Goal: Task Accomplishment & Management: Use online tool/utility

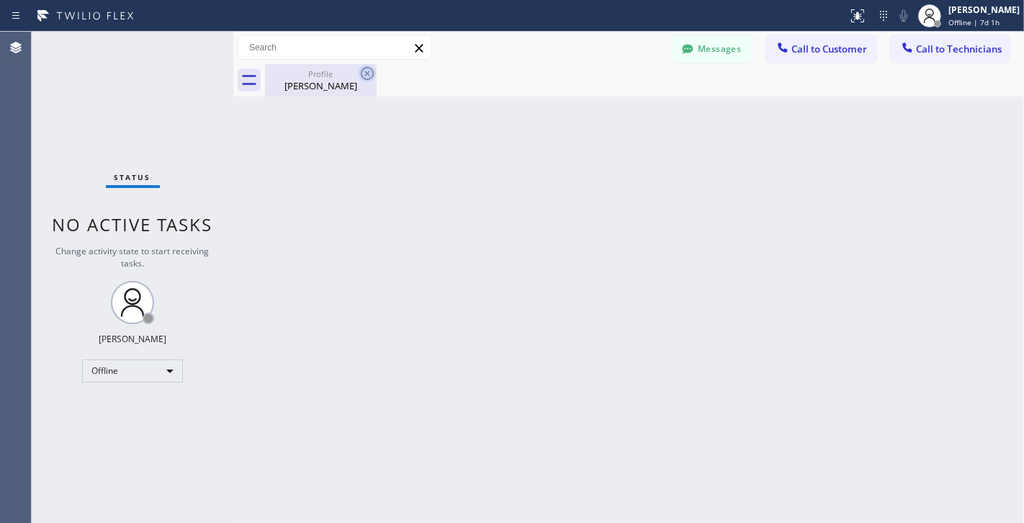
click at [370, 77] on icon at bounding box center [367, 73] width 17 height 17
click at [152, 368] on div "Offline" at bounding box center [132, 370] width 101 height 23
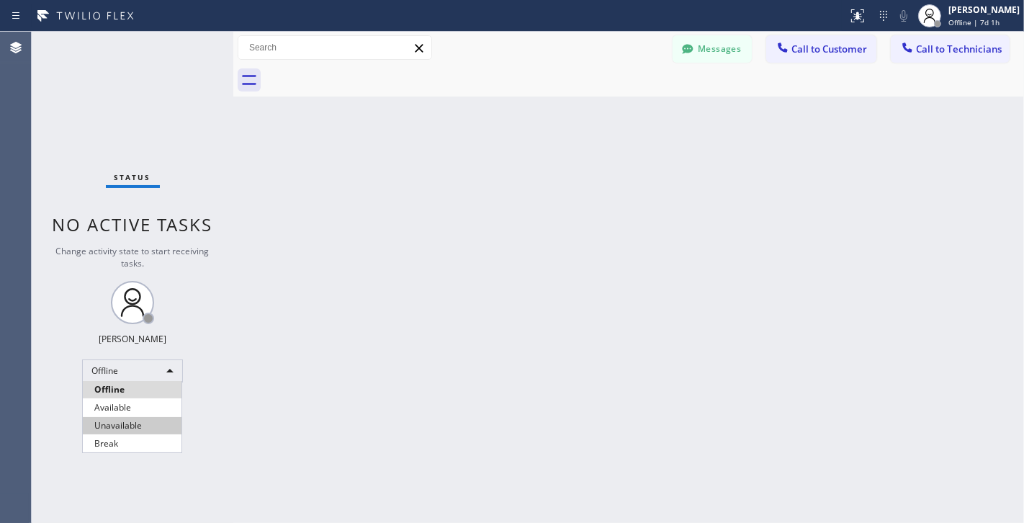
click at [148, 421] on li "Unavailable" at bounding box center [132, 425] width 99 height 17
click at [798, 55] on span "Call to Customer" at bounding box center [830, 49] width 76 height 13
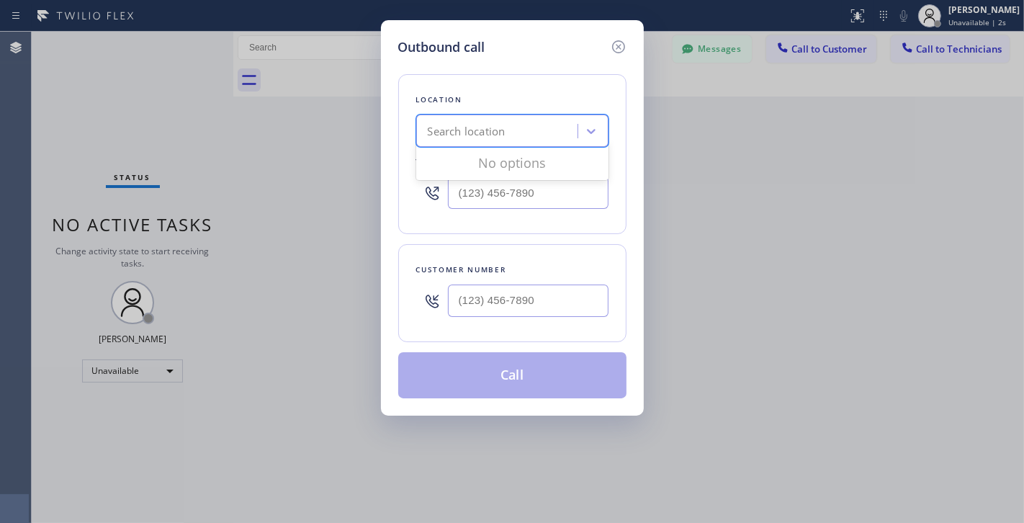
click at [493, 134] on div "Search location" at bounding box center [467, 131] width 78 height 17
type input "o"
type input "zoom electricians san fran"
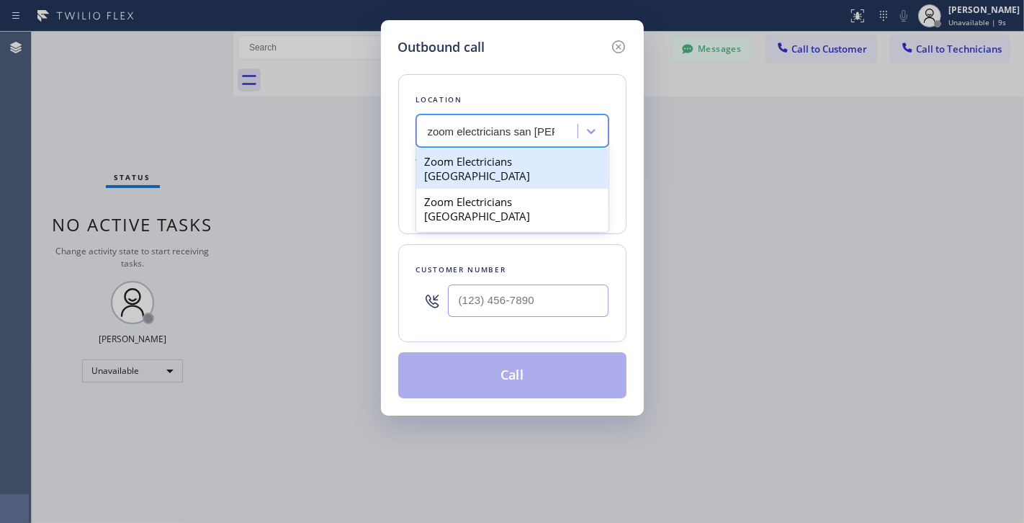
click at [540, 167] on div "Zoom Electricians San Francisco" at bounding box center [512, 168] width 192 height 40
type input "(415) 727-8840"
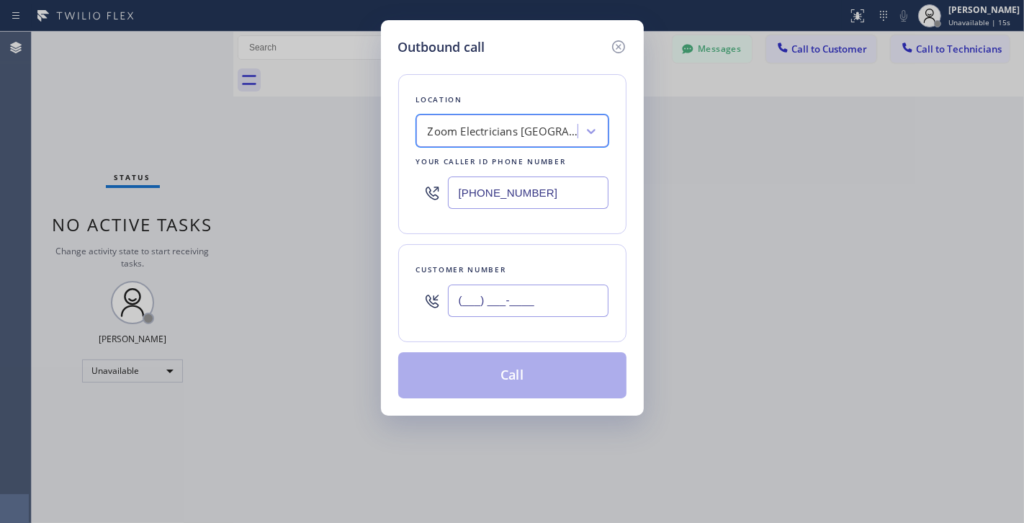
click at [480, 290] on input "(___) ___-____" at bounding box center [528, 301] width 161 height 32
paste input "650) 863-7888"
type input "(650) 863-7888"
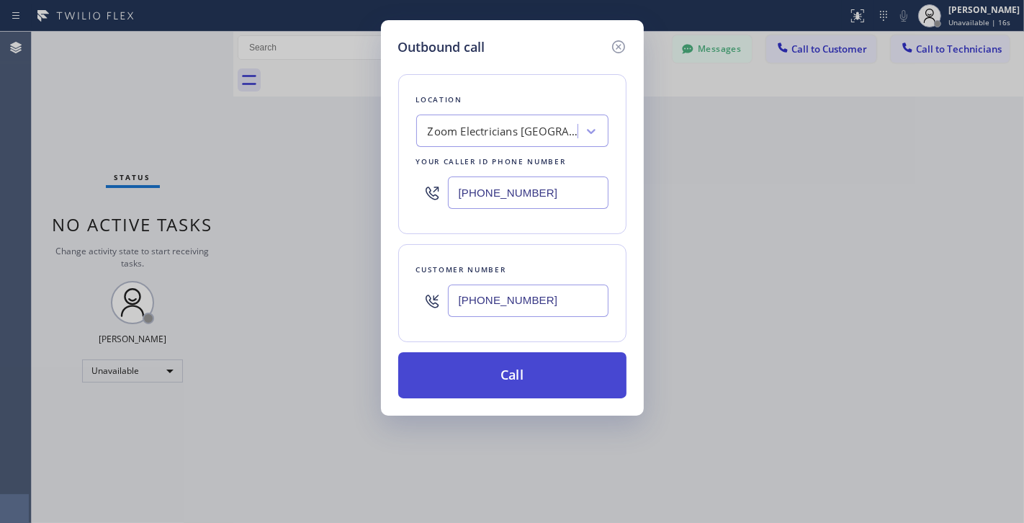
click at [481, 367] on button "Call" at bounding box center [512, 375] width 228 height 46
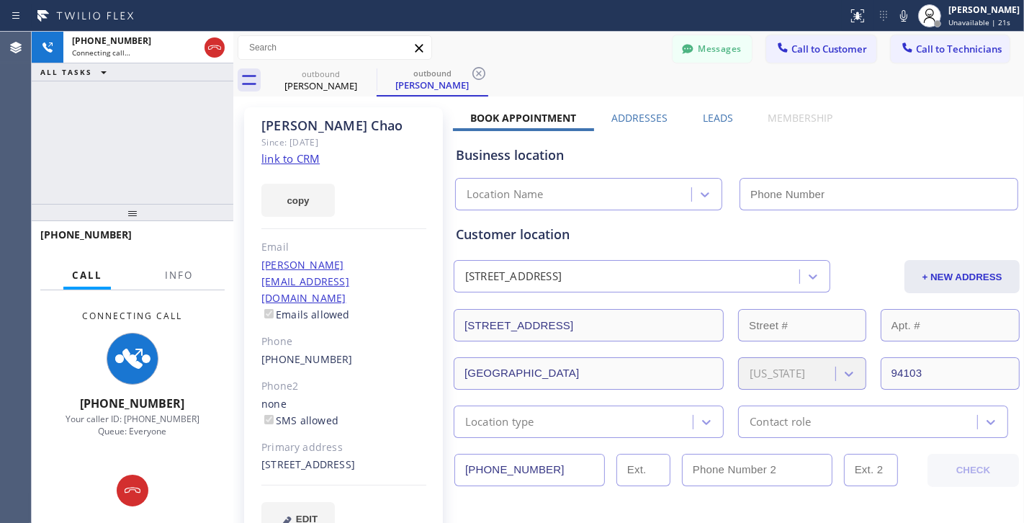
type input "(415) 727-8840"
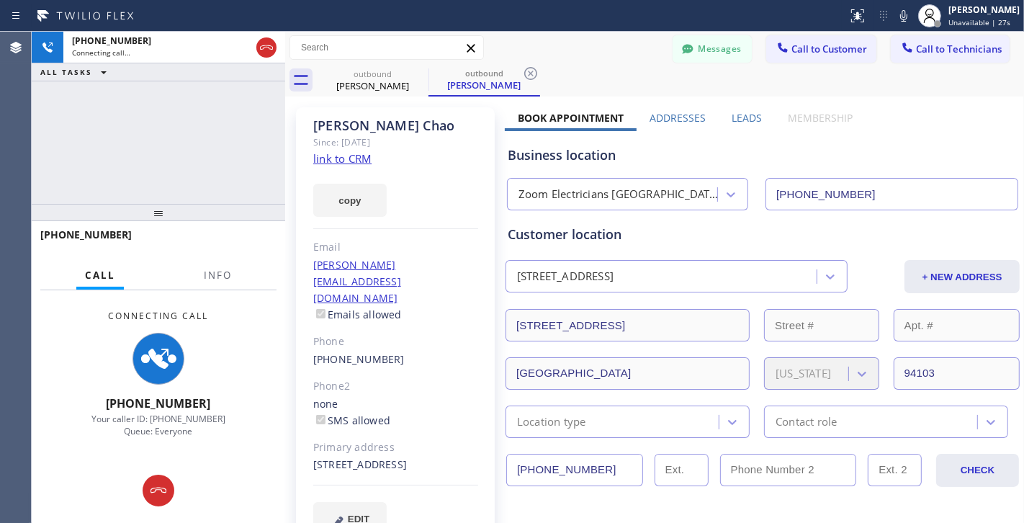
drag, startPoint x: 230, startPoint y: 97, endPoint x: 373, endPoint y: 109, distance: 143.8
click at [285, 109] on div at bounding box center [285, 277] width 0 height 491
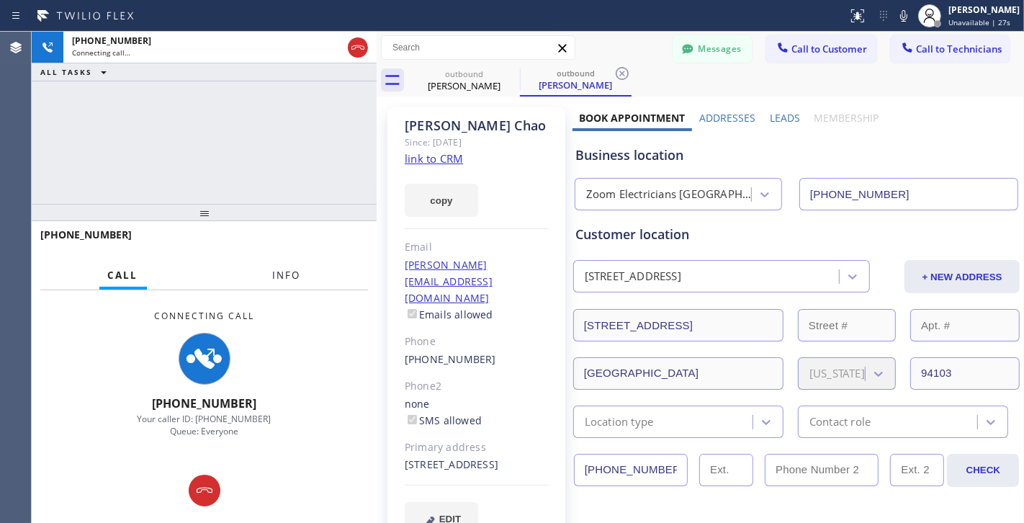
click at [282, 263] on button "Info" at bounding box center [286, 276] width 45 height 28
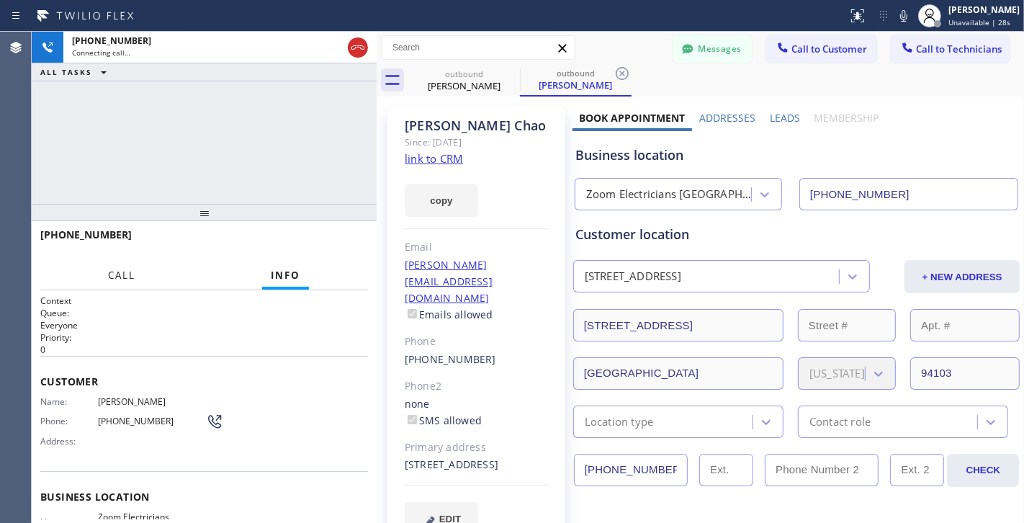
click at [122, 272] on span "Call" at bounding box center [121, 275] width 27 height 13
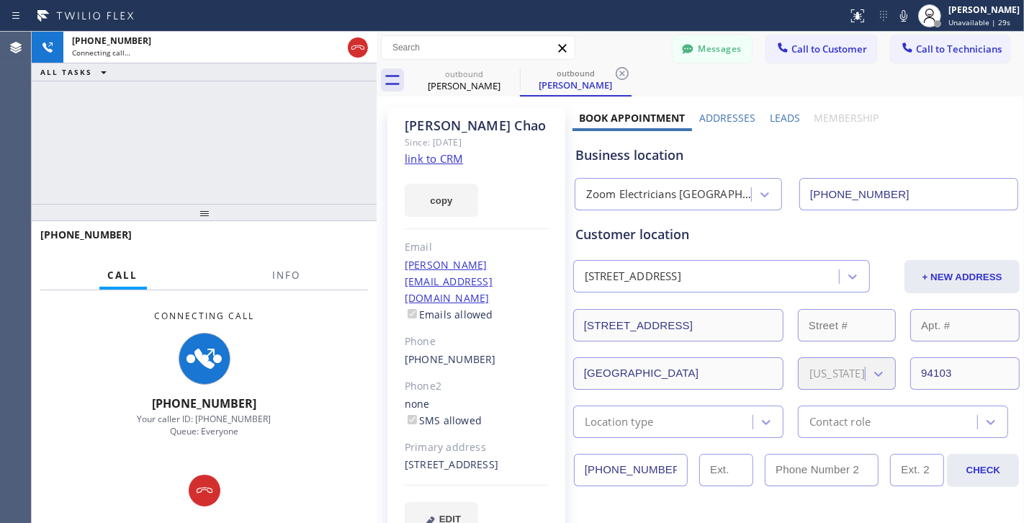
click at [206, 217] on div at bounding box center [204, 212] width 345 height 17
click at [206, 215] on div at bounding box center [204, 212] width 345 height 17
click at [205, 215] on div at bounding box center [204, 212] width 345 height 17
click at [255, 66] on div "ALL TASKS ALL TASKS ACTIVE TASKS TASKS IN WRAP UP" at bounding box center [204, 72] width 345 height 18
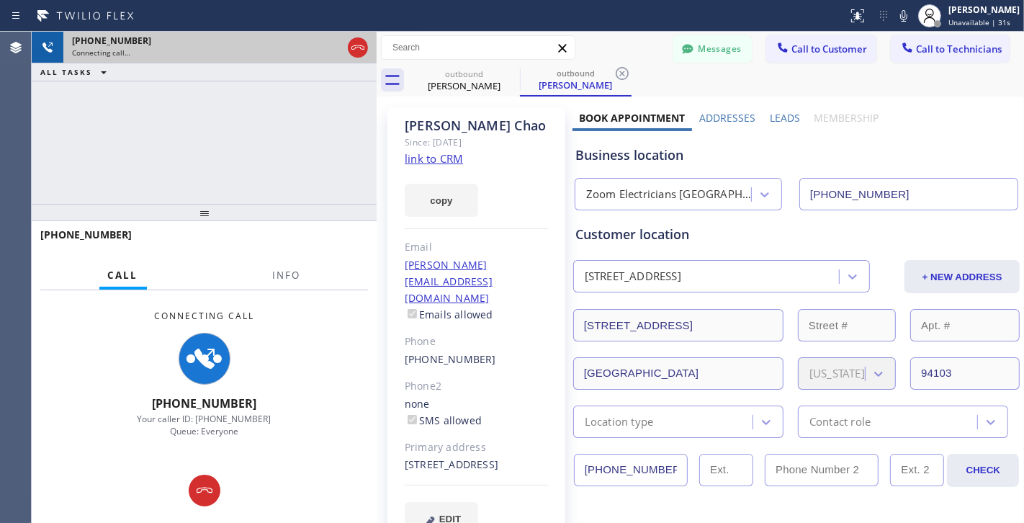
click at [255, 53] on div "Connecting call…" at bounding box center [207, 53] width 270 height 10
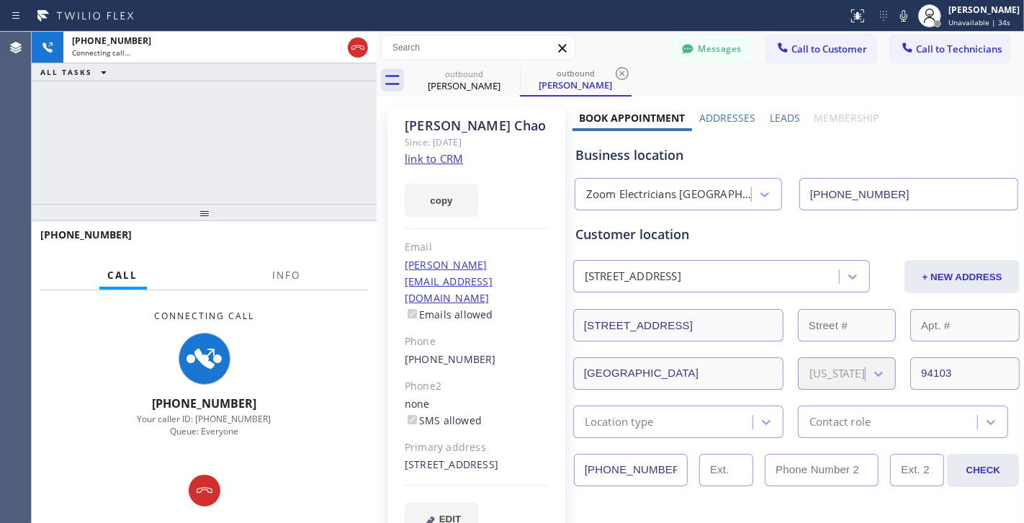
click at [705, 177] on div "Zoom Electricians San Francisco (415) 727-8840" at bounding box center [797, 191] width 450 height 38
click at [705, 188] on div "Zoom Electricians San Francisco" at bounding box center [669, 195] width 166 height 17
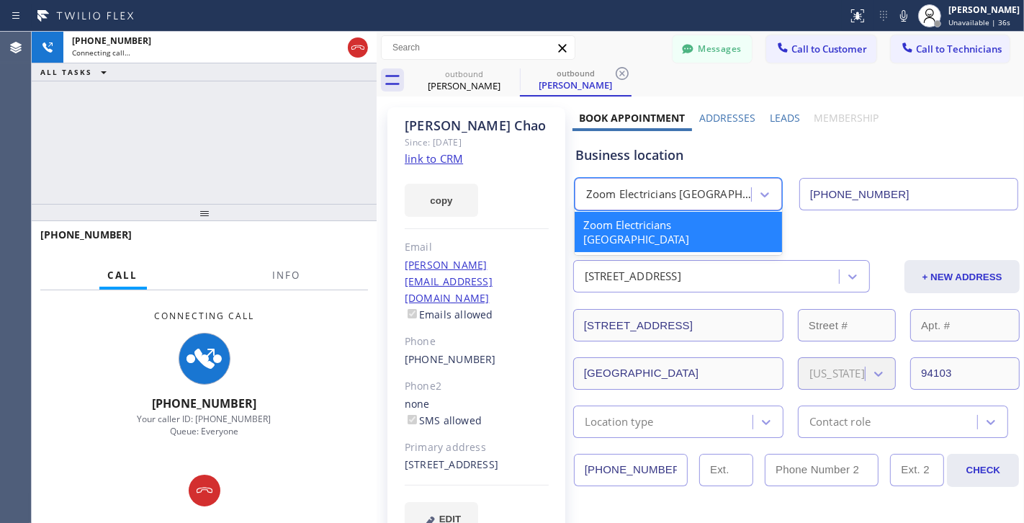
click at [710, 194] on div "Zoom Electricians San Francisco" at bounding box center [669, 195] width 166 height 17
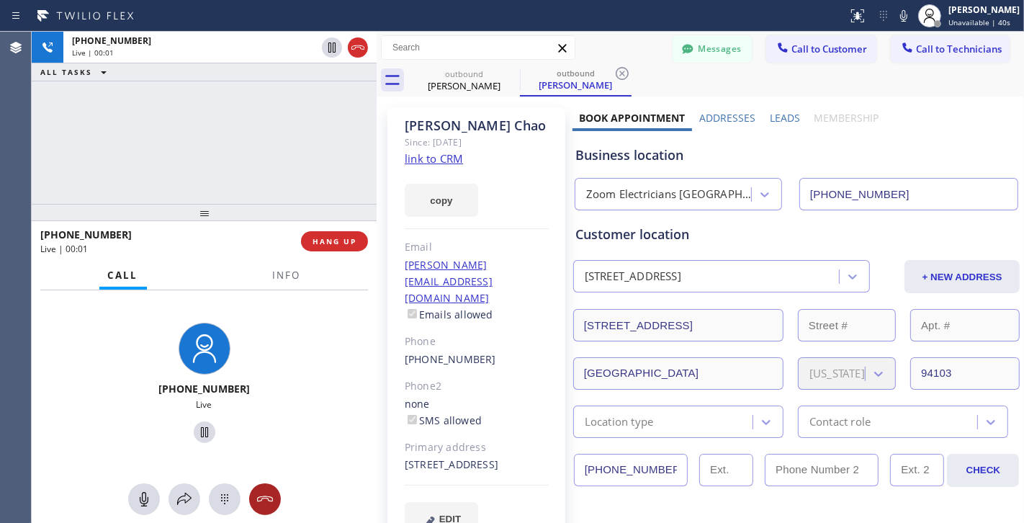
click at [259, 497] on icon at bounding box center [264, 499] width 16 height 6
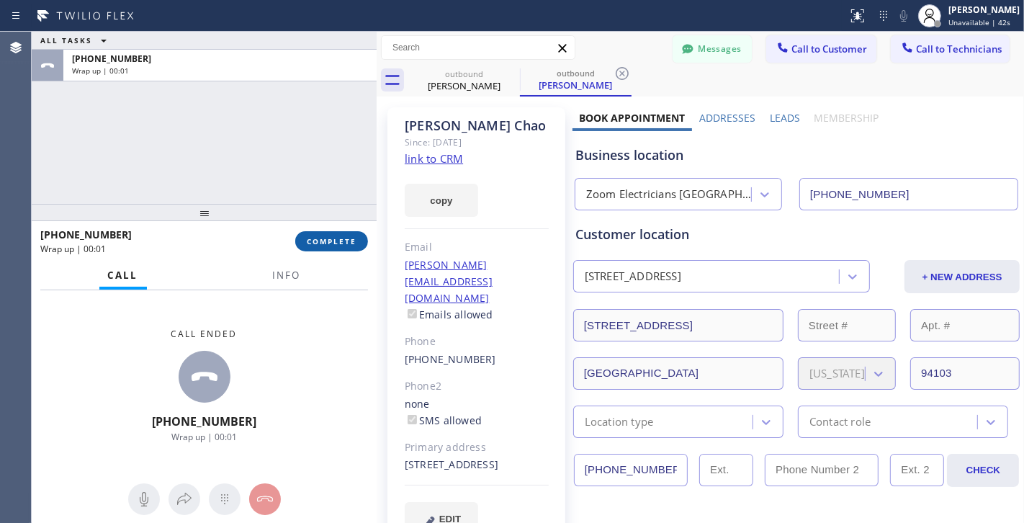
click at [325, 240] on span "COMPLETE" at bounding box center [332, 241] width 50 height 10
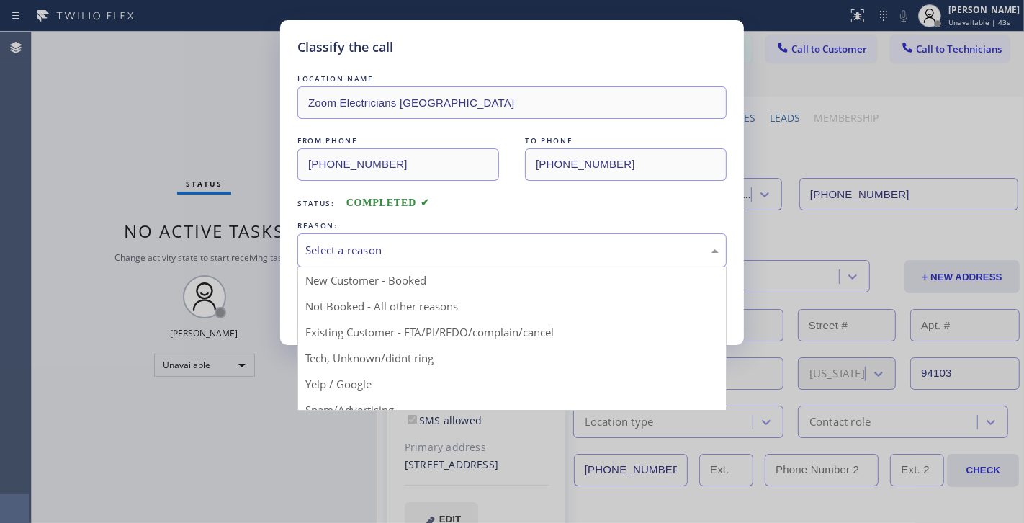
click at [494, 251] on div "Select a reason" at bounding box center [512, 250] width 414 height 17
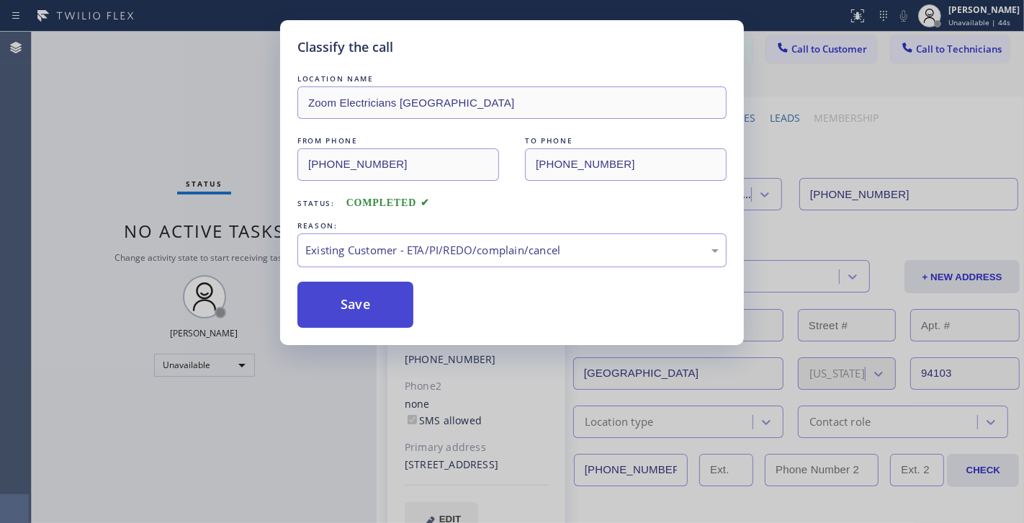
click at [378, 322] on button "Save" at bounding box center [356, 305] width 116 height 46
click at [372, 298] on button "Save" at bounding box center [356, 305] width 116 height 46
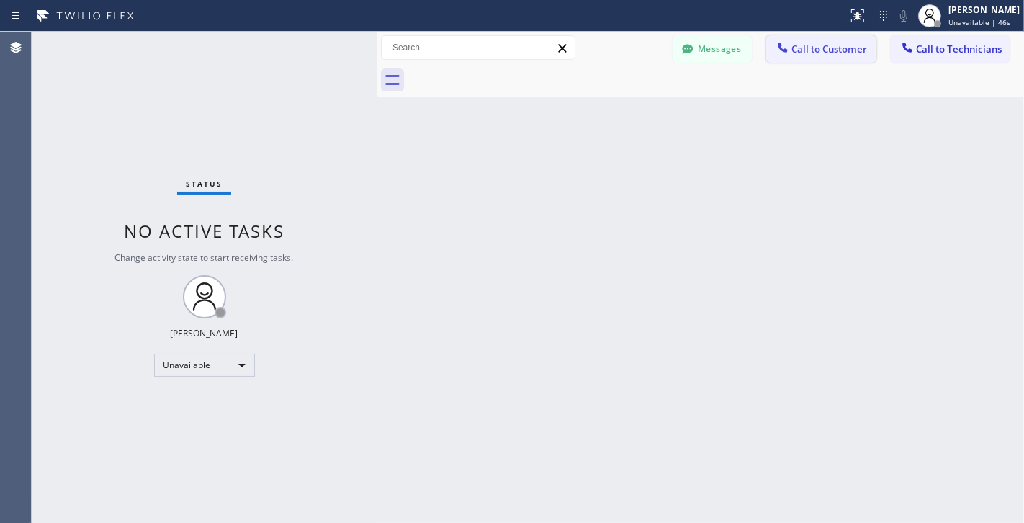
click at [787, 57] on div at bounding box center [782, 48] width 17 height 17
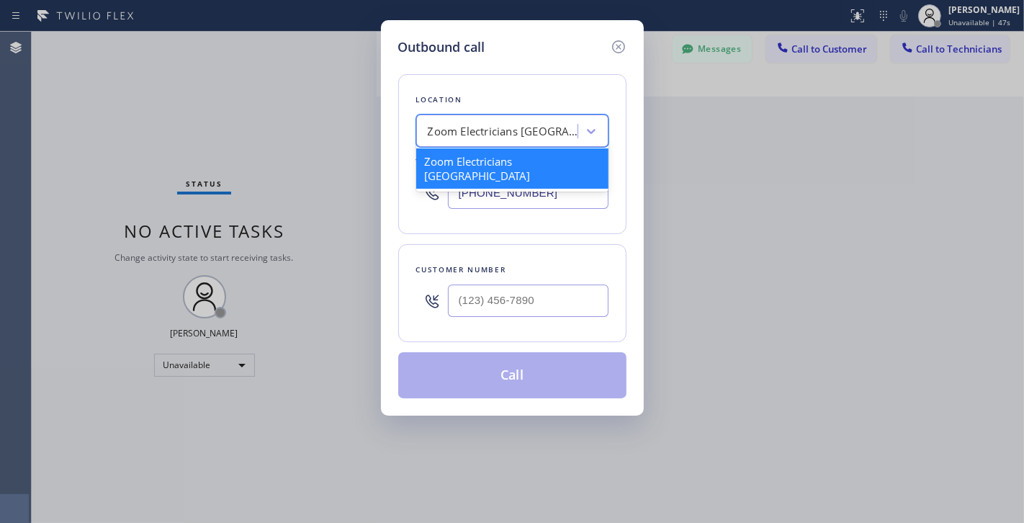
click at [491, 130] on div "Zoom Electricians San Francisco" at bounding box center [503, 131] width 151 height 17
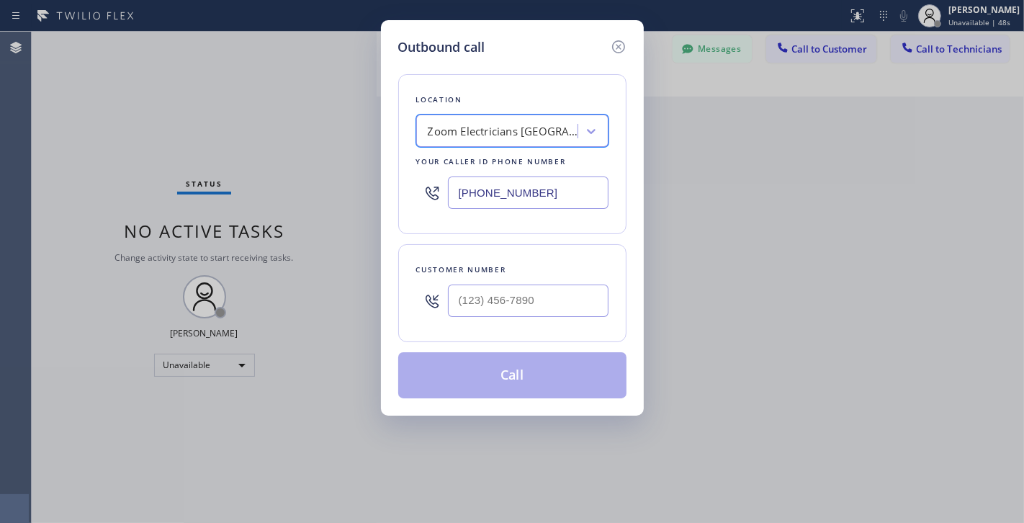
click at [491, 131] on div "Zoom Electricians San Francisco" at bounding box center [503, 131] width 151 height 17
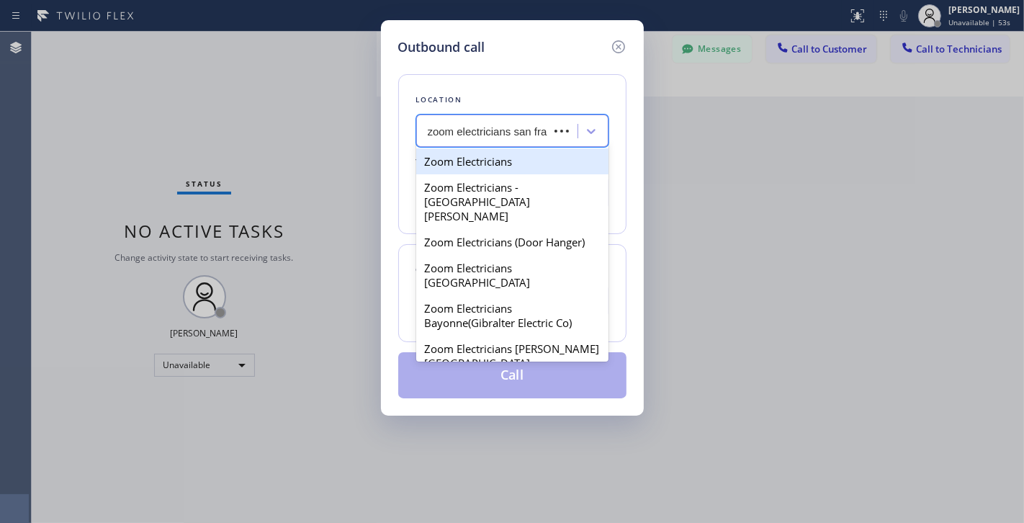
type input "zoom electricians san fran"
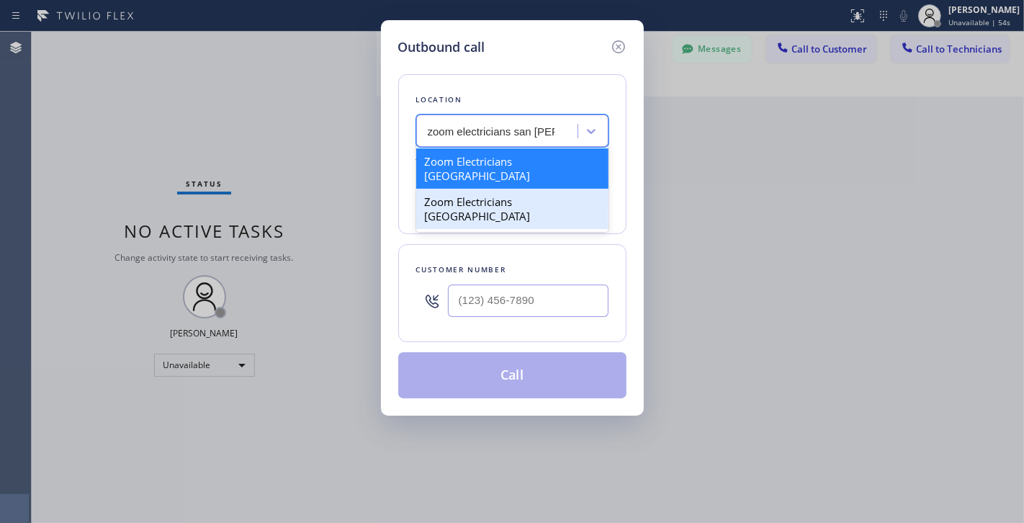
click at [537, 189] on div "Zoom Electricians San Francisco" at bounding box center [512, 209] width 192 height 40
type input "(415) 496-0360"
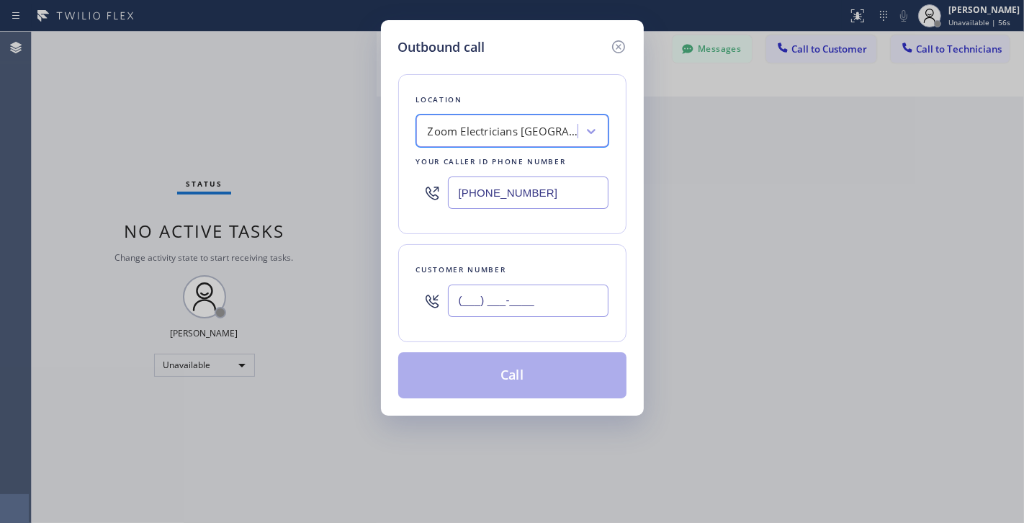
click at [532, 300] on input "(___) ___-____" at bounding box center [528, 301] width 161 height 32
paste input "650) 863-7888"
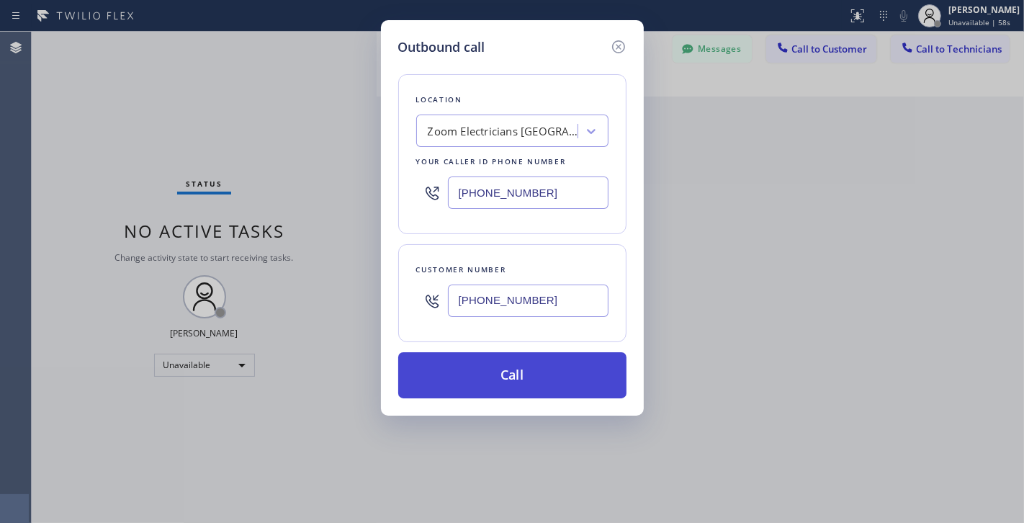
type input "(650) 863-7888"
click at [542, 376] on button "Call" at bounding box center [512, 375] width 228 height 46
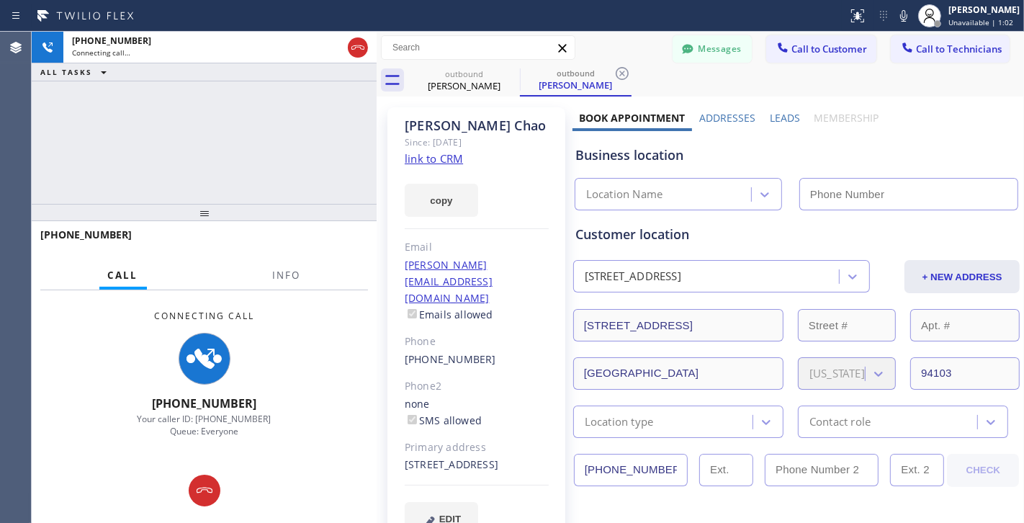
type input "(415) 496-0360"
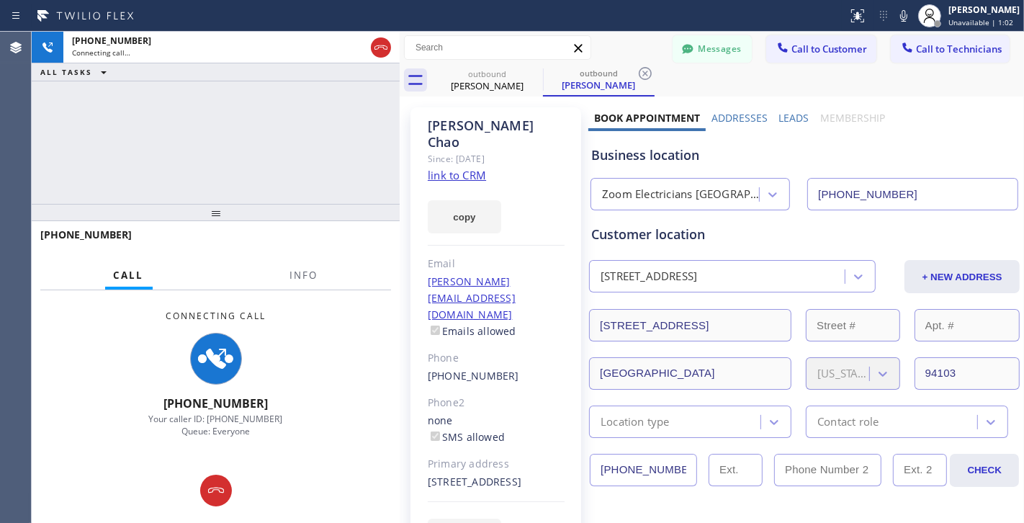
drag, startPoint x: 375, startPoint y: 156, endPoint x: 398, endPoint y: 157, distance: 23.1
click at [400, 157] on div at bounding box center [400, 277] width 0 height 491
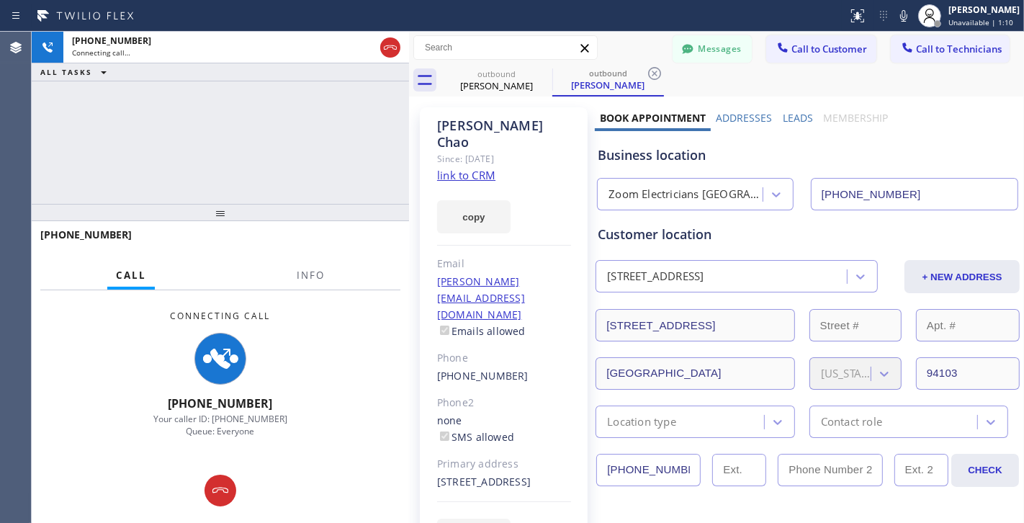
drag, startPoint x: 400, startPoint y: 147, endPoint x: 532, endPoint y: 146, distance: 132.6
click at [409, 146] on div at bounding box center [409, 277] width 0 height 491
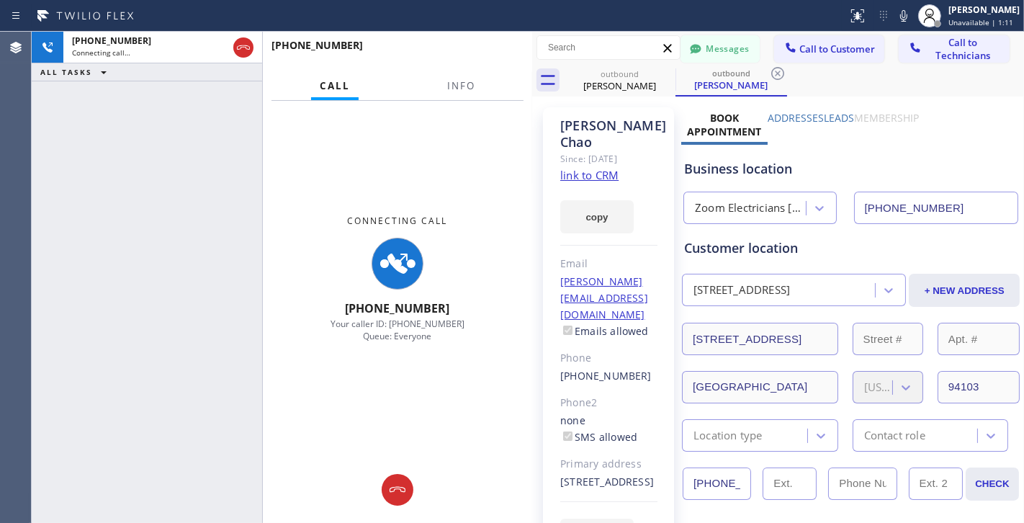
drag, startPoint x: 534, startPoint y: 146, endPoint x: 497, endPoint y: 146, distance: 36.7
click at [532, 146] on div at bounding box center [532, 277] width 0 height 491
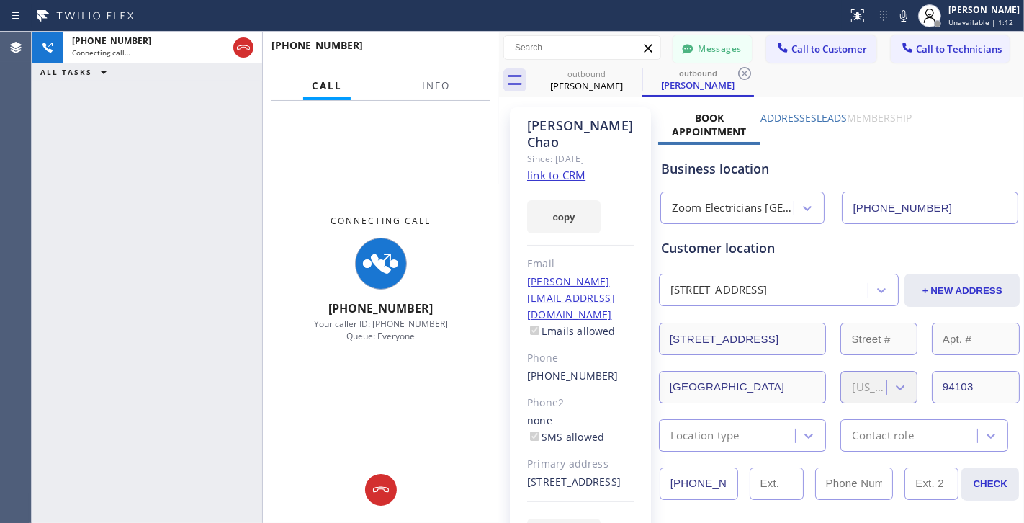
click at [515, 150] on div "Lukas Chao Since: 20 may 2020 link to CRM copy Email lukaschao@ossmat.live Emai…" at bounding box center [580, 338] width 141 height 462
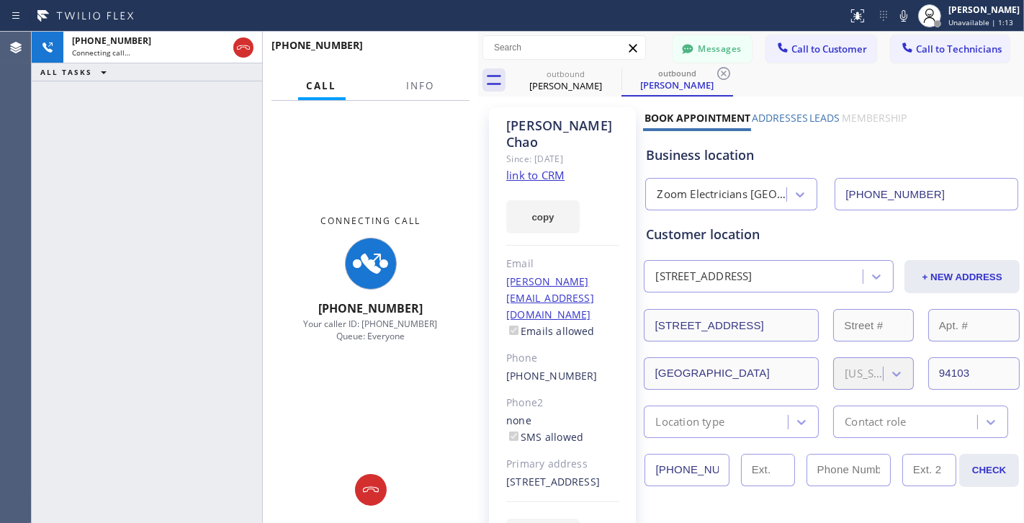
drag, startPoint x: 499, startPoint y: 144, endPoint x: 453, endPoint y: 144, distance: 46.1
click at [478, 144] on div at bounding box center [478, 277] width 0 height 491
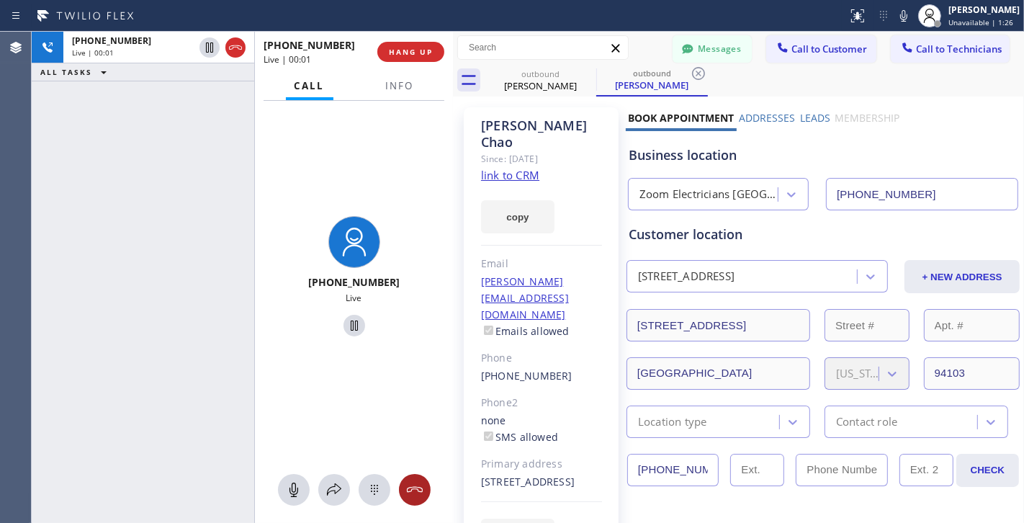
click at [419, 493] on icon at bounding box center [414, 489] width 17 height 17
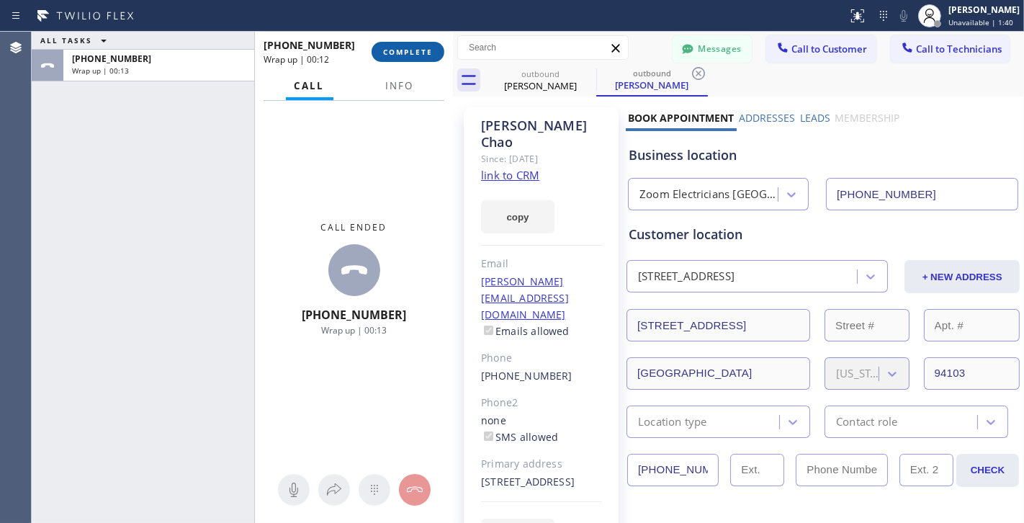
click at [414, 45] on button "COMPLETE" at bounding box center [408, 52] width 73 height 20
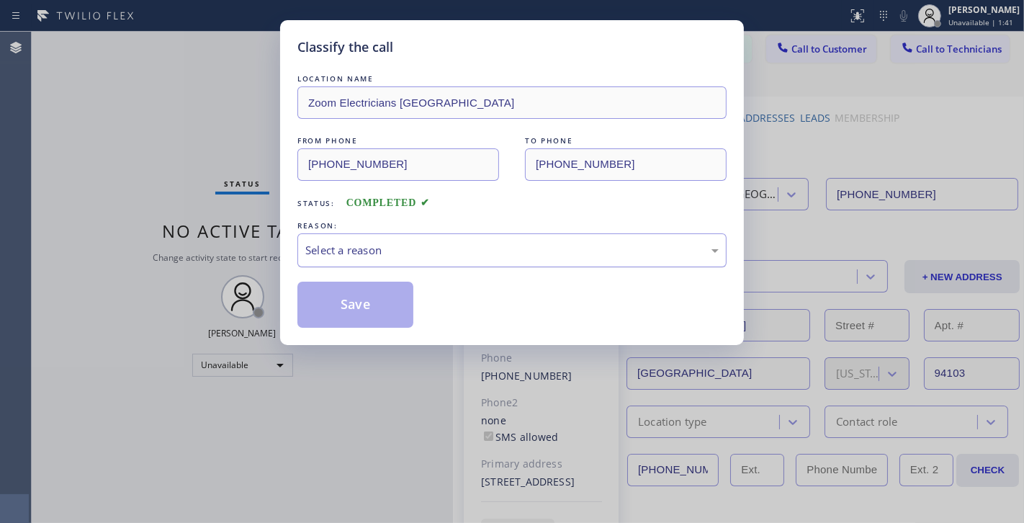
click at [427, 252] on div "Select a reason" at bounding box center [512, 250] width 414 height 17
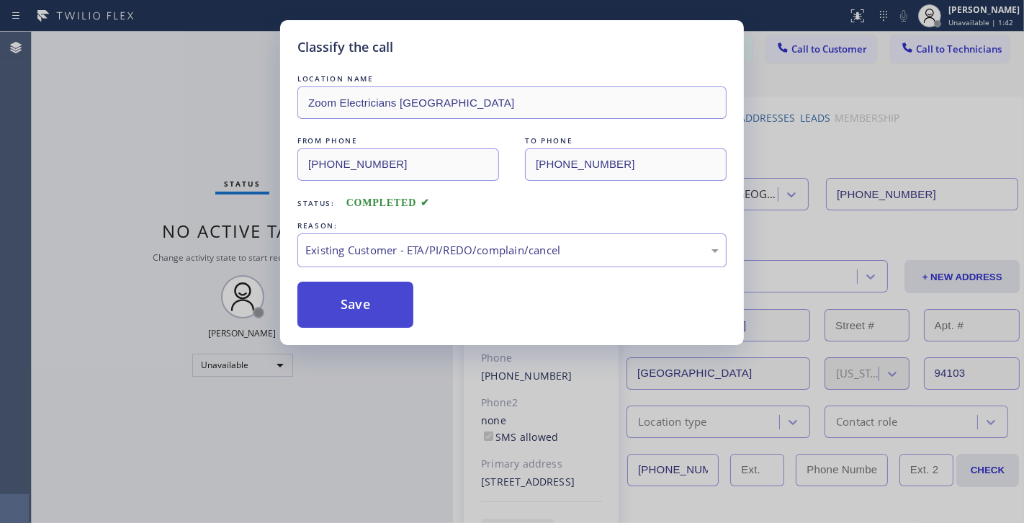
click at [396, 314] on button "Save" at bounding box center [356, 305] width 116 height 46
